Goal: Task Accomplishment & Management: Manage account settings

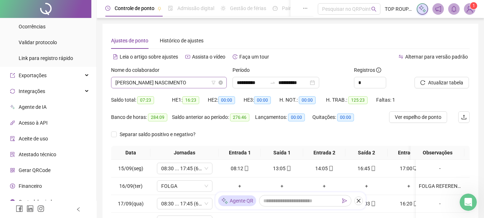
click at [164, 78] on span "[PERSON_NAME] NASCIMENTO" at bounding box center [168, 82] width 107 height 11
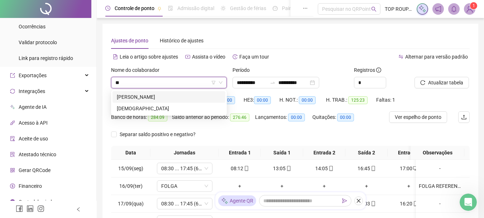
type input "***"
drag, startPoint x: 160, startPoint y: 97, endPoint x: 165, endPoint y: 105, distance: 8.7
click at [163, 103] on div "281293 [PERSON_NAME]" at bounding box center [169, 97] width 116 height 14
click at [174, 97] on div "[PERSON_NAME]" at bounding box center [169, 97] width 104 height 8
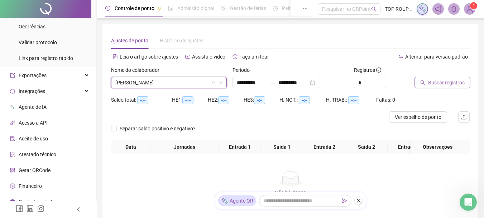
click at [442, 79] on span "Buscar registros" at bounding box center [446, 83] width 37 height 8
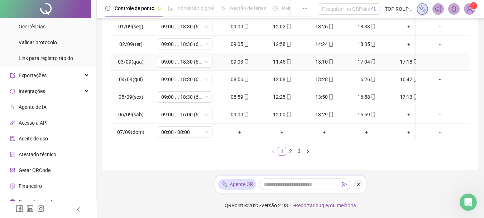
scroll to position [147, 0]
click at [300, 153] on link "3" at bounding box center [299, 151] width 8 height 8
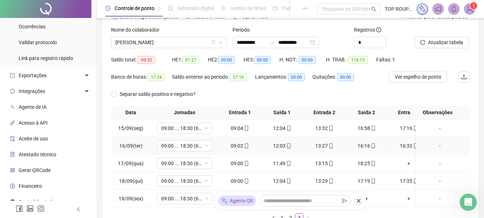
scroll to position [0, 0]
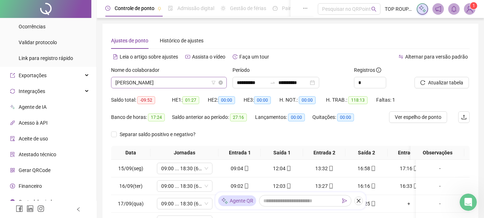
click at [160, 79] on span "[PERSON_NAME]" at bounding box center [168, 82] width 107 height 11
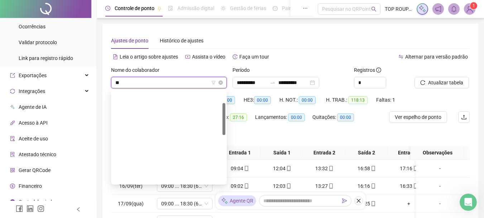
scroll to position [34, 0]
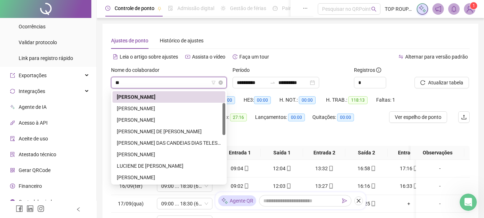
type input "***"
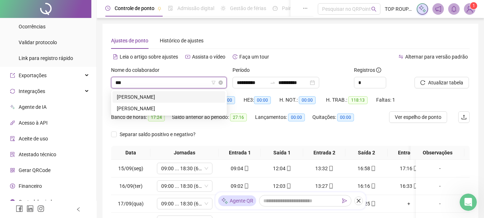
scroll to position [0, 0]
click at [157, 107] on div "[PERSON_NAME]" at bounding box center [169, 108] width 104 height 8
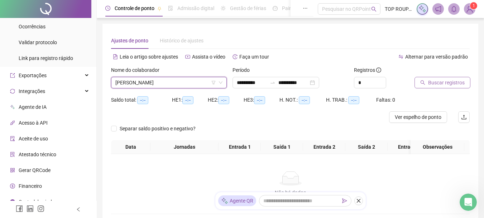
click at [445, 86] on button "Buscar registros" at bounding box center [443, 82] width 56 height 11
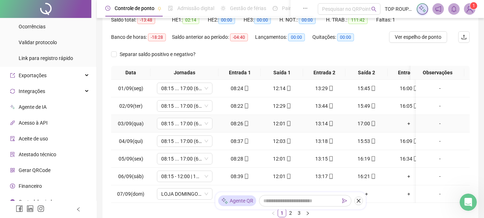
scroll to position [143, 0]
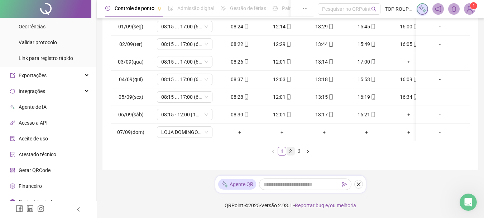
click at [295, 151] on ul "1 2 3" at bounding box center [290, 151] width 359 height 9
click at [389, 138] on td "+" at bounding box center [409, 132] width 42 height 18
drag, startPoint x: 389, startPoint y: 138, endPoint x: 411, endPoint y: 140, distance: 21.6
click at [411, 140] on div "01/09(seg) 08:15 ... 17:00 (6 HORAS) 08:24 12:14 13:29 15:45 16:00 17:03 [DATE]…" at bounding box center [290, 79] width 359 height 123
click at [299, 154] on link "3" at bounding box center [299, 151] width 8 height 8
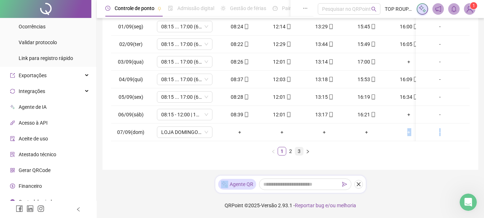
scroll to position [112, 0]
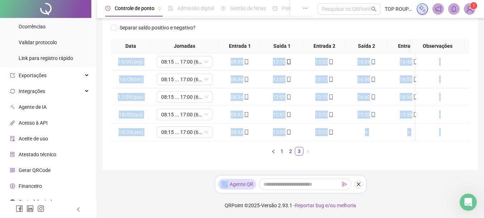
click at [370, 151] on ul "1 2 3" at bounding box center [290, 151] width 359 height 9
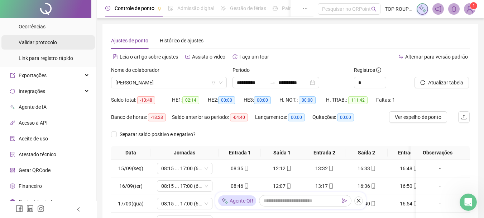
scroll to position [108, 0]
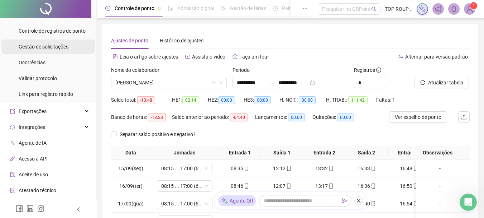
click at [45, 45] on span "Gestão de solicitações" at bounding box center [44, 47] width 50 height 6
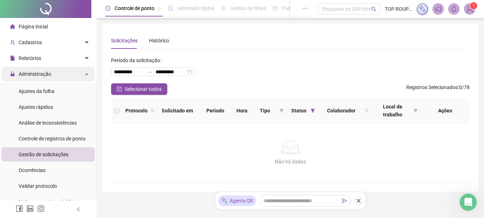
click at [35, 78] on span "Administração" at bounding box center [30, 74] width 41 height 14
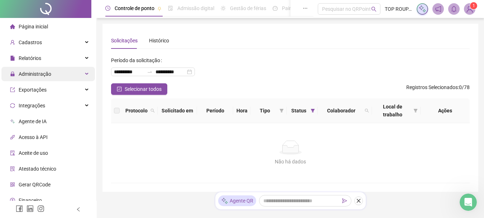
click at [41, 72] on span "Administração" at bounding box center [35, 74] width 33 height 6
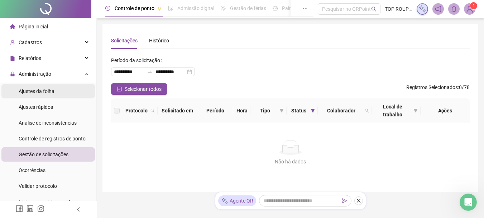
click at [48, 92] on span "Ajustes da folha" at bounding box center [37, 91] width 36 height 6
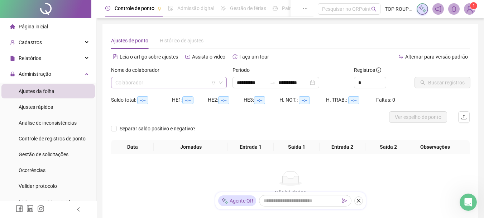
click at [152, 77] on input "search" at bounding box center [165, 82] width 101 height 11
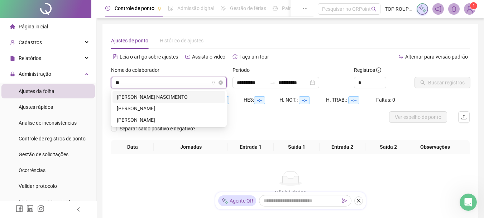
type input "***"
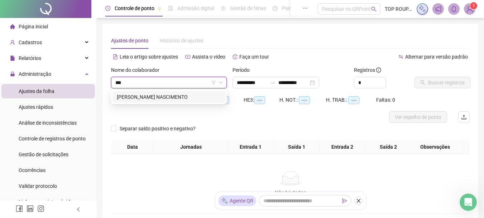
click at [143, 97] on div "[PERSON_NAME] NASCIMENTO" at bounding box center [169, 97] width 104 height 8
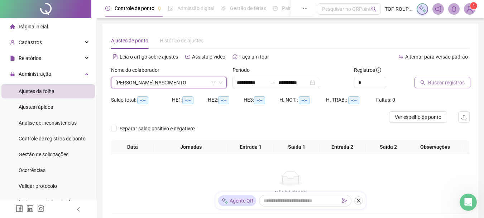
click at [436, 80] on span "Buscar registros" at bounding box center [446, 83] width 37 height 8
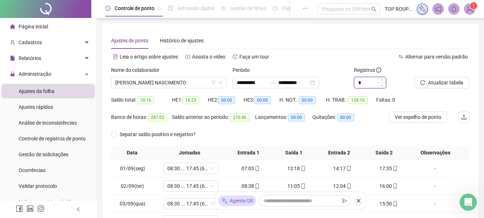
type input "*"
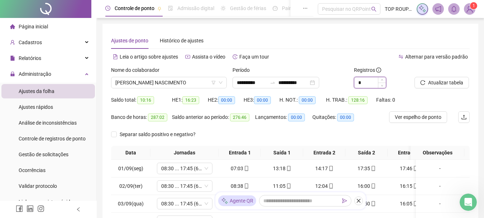
click at [382, 81] on icon "up" at bounding box center [382, 80] width 3 height 3
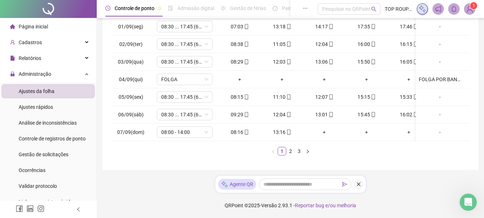
scroll to position [0, 62]
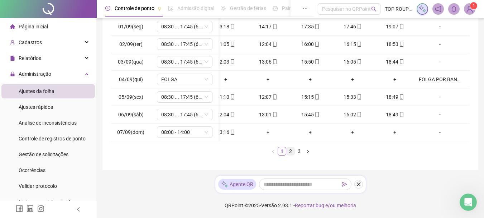
click at [291, 151] on link "2" at bounding box center [291, 151] width 8 height 8
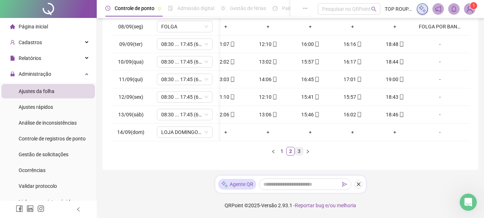
click at [295, 150] on link "3" at bounding box center [299, 151] width 8 height 8
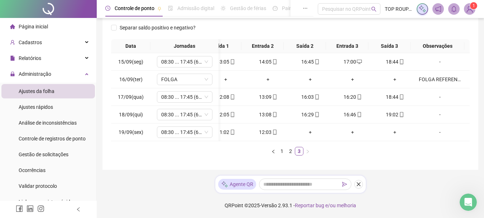
drag, startPoint x: 424, startPoint y: 142, endPoint x: 436, endPoint y: 141, distance: 12.6
click at [436, 141] on div "Data Jornadas Entrada 1 Saída 1 Entrada 2 Saída 2 Entrada 3 Saída 3 Observações…" at bounding box center [290, 97] width 359 height 116
